Goal: Transaction & Acquisition: Purchase product/service

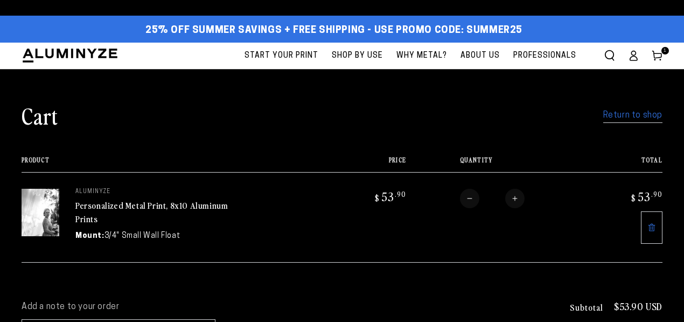
click at [620, 115] on link "Return to shop" at bounding box center [632, 116] width 59 height 16
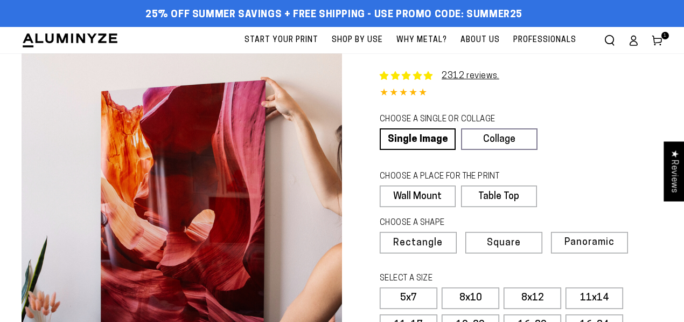
select select "**********"
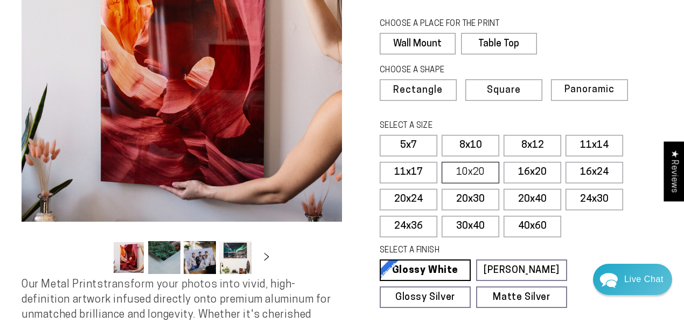
scroll to position [158, 0]
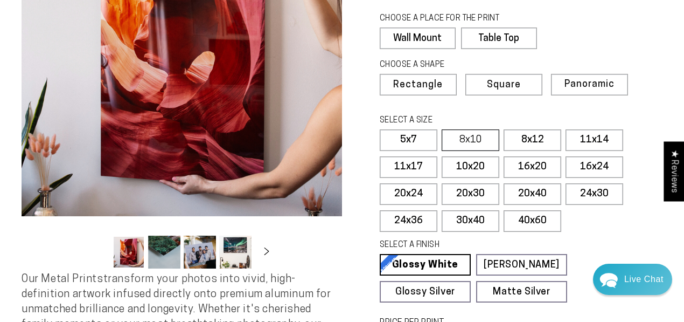
click at [471, 135] on label "8x10" at bounding box center [471, 140] width 58 height 22
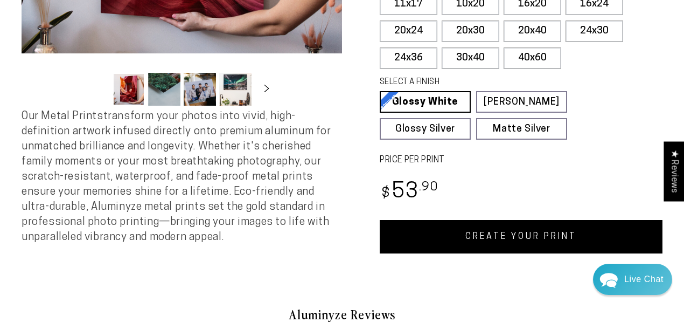
scroll to position [324, 0]
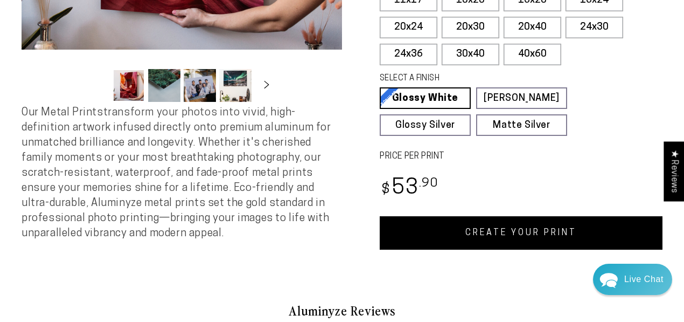
click at [510, 230] on link "CREATE YOUR PRINT" at bounding box center [521, 232] width 283 height 33
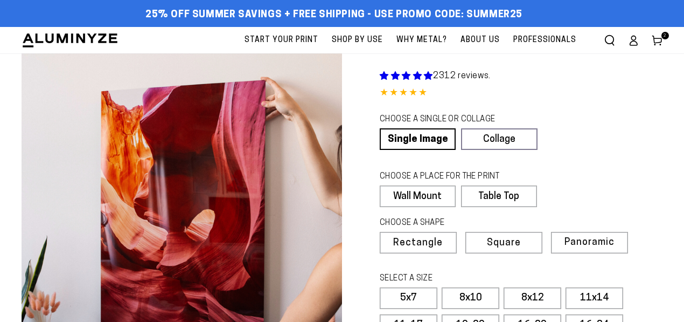
select select "**********"
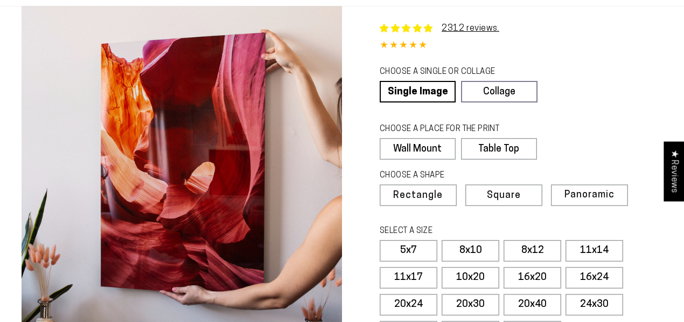
scroll to position [53, 0]
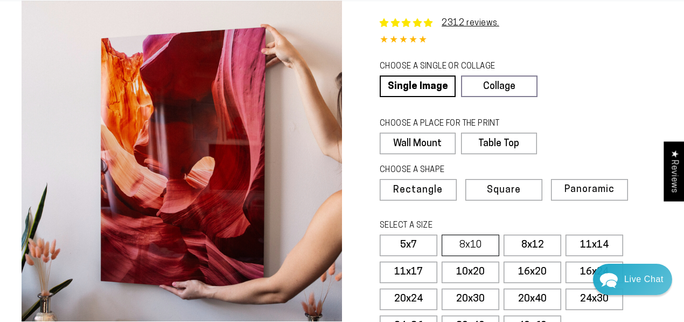
click at [461, 241] on label "8x10" at bounding box center [471, 245] width 58 height 22
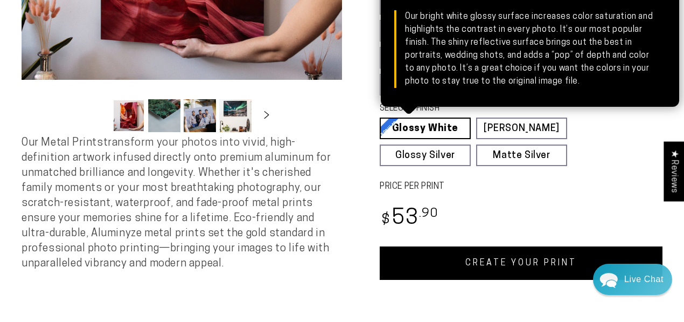
scroll to position [295, 0]
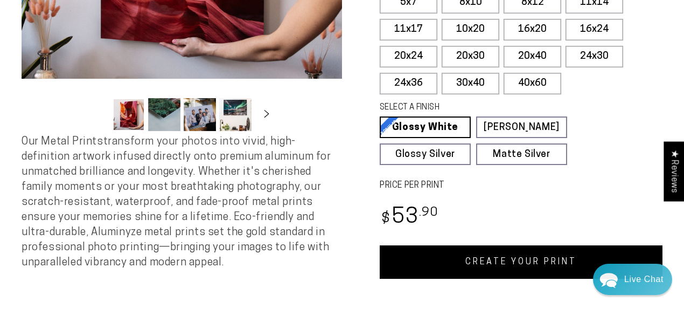
click at [512, 260] on link "CREATE YOUR PRINT" at bounding box center [521, 261] width 283 height 33
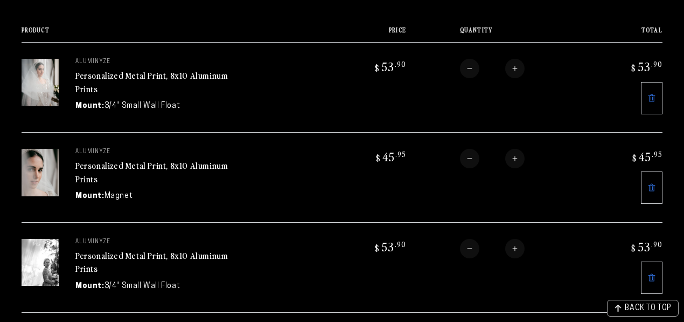
scroll to position [113, 0]
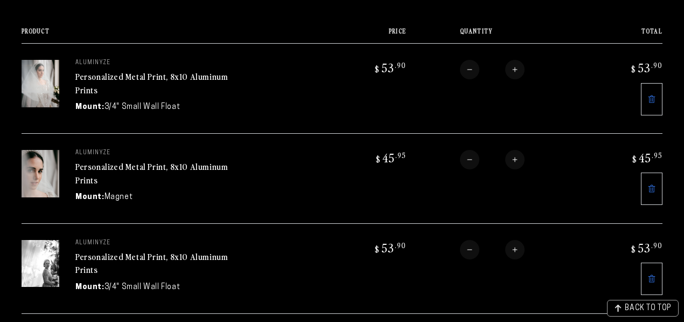
click at [195, 165] on link "Personalized Metal Print, 8x10 Aluminum Prints" at bounding box center [151, 173] width 152 height 26
